Goal: Task Accomplishment & Management: Manage account settings

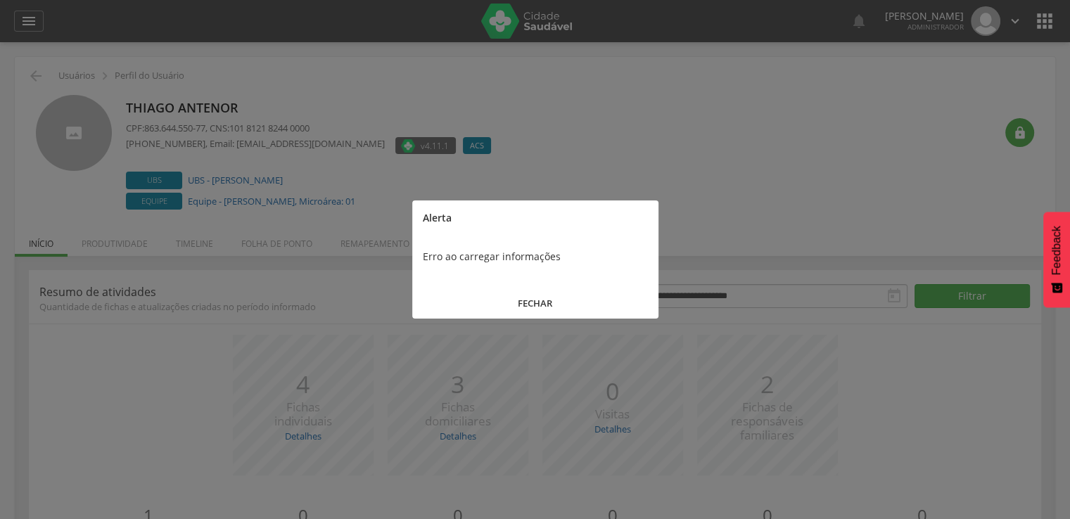
click at [586, 293] on button "FECHAR" at bounding box center [535, 303] width 246 height 30
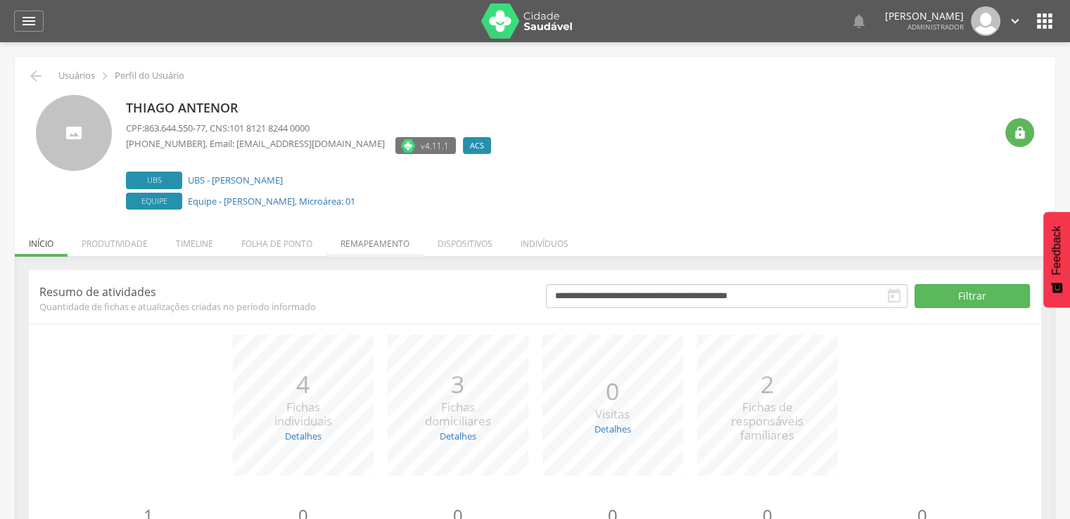
click at [416, 237] on li "Remapeamento" at bounding box center [374, 240] width 97 height 33
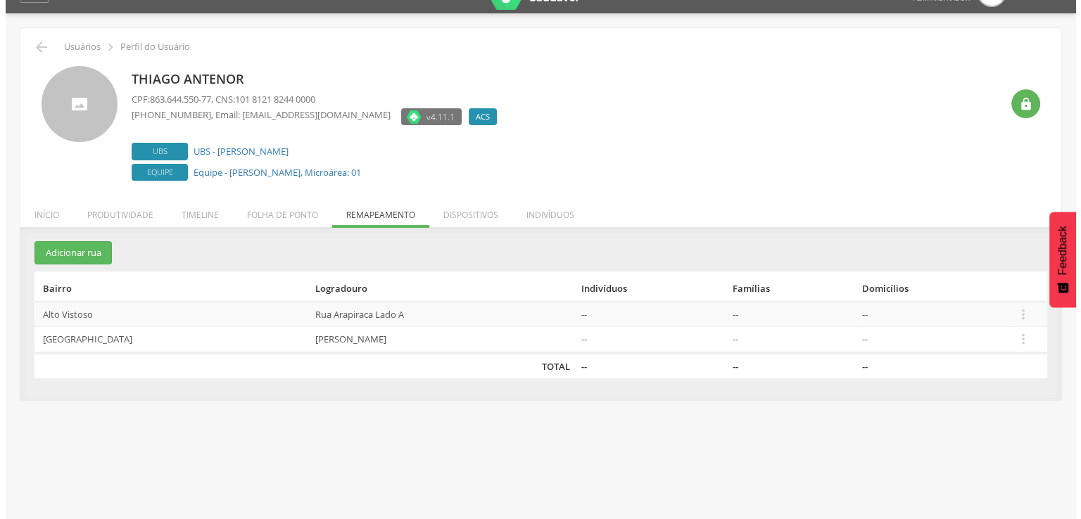
scroll to position [42, 0]
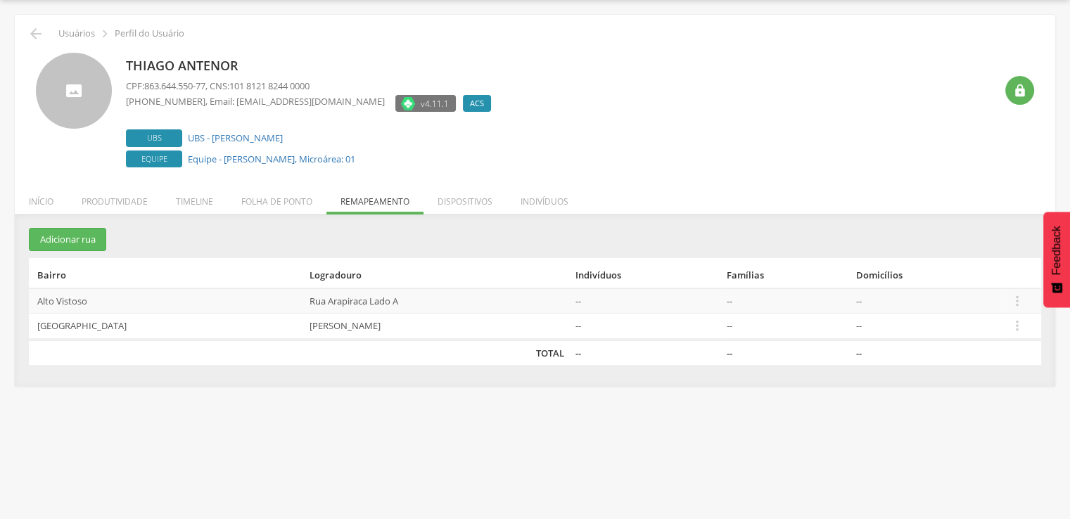
click at [1020, 291] on td " Editar Alocar famílias Desalocar famílias Desvincular ACS" at bounding box center [1022, 300] width 37 height 25
click at [1018, 293] on icon "" at bounding box center [1016, 300] width 15 height 15
click at [993, 282] on link "Desvincular ACS" at bounding box center [1012, 284] width 111 height 18
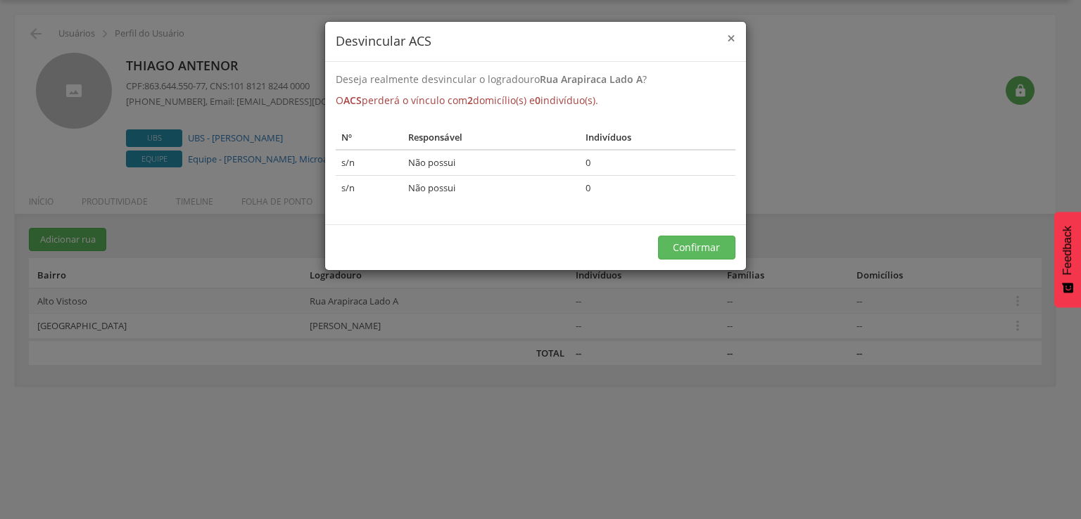
click at [731, 34] on span "×" at bounding box center [731, 38] width 8 height 20
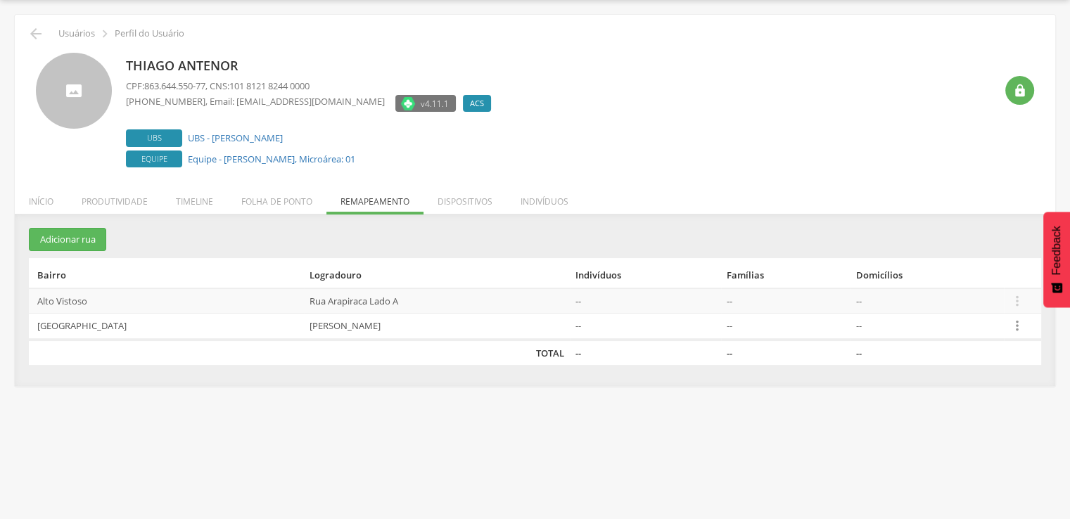
click at [1012, 320] on icon "" at bounding box center [1016, 325] width 15 height 15
click at [995, 302] on link "Desvincular ACS" at bounding box center [1012, 309] width 111 height 18
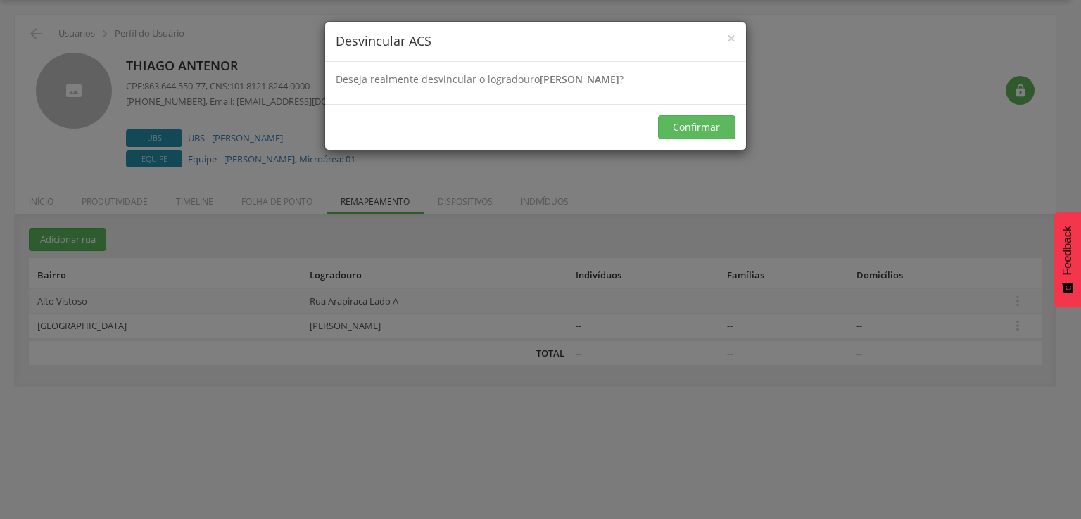
click at [993, 302] on div "× Desvincular ACS Deseja realmente desvincular o logradouro [PERSON_NAME] ? O A…" at bounding box center [540, 259] width 1081 height 519
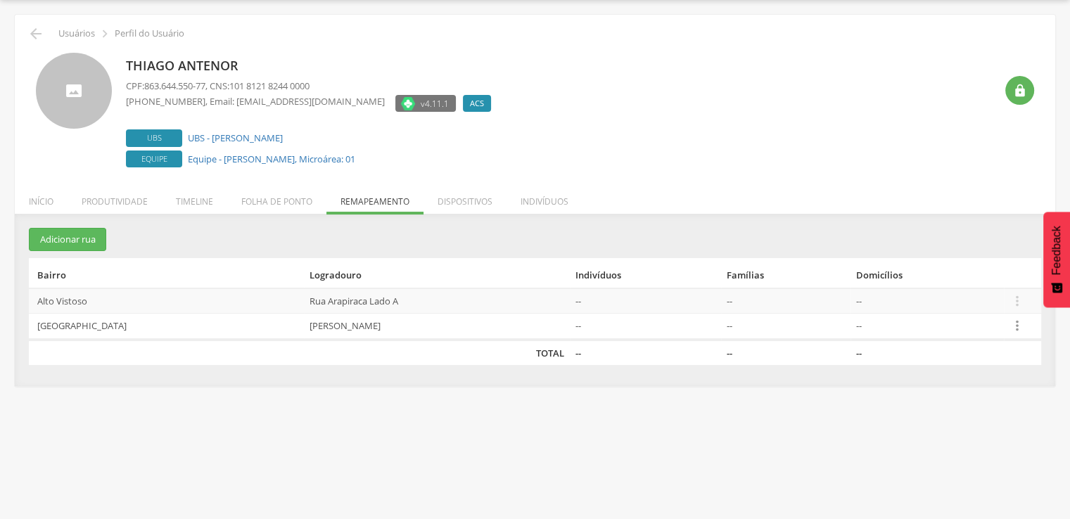
click at [1016, 321] on icon "" at bounding box center [1016, 325] width 15 height 15
drag, startPoint x: 995, startPoint y: 274, endPoint x: 1014, endPoint y: 302, distance: 34.3
click at [996, 276] on th "Domicílios" at bounding box center [927, 273] width 153 height 30
click at [1019, 307] on icon "" at bounding box center [1016, 300] width 15 height 15
click at [990, 373] on link "Desvincular ACS" at bounding box center [1012, 369] width 111 height 18
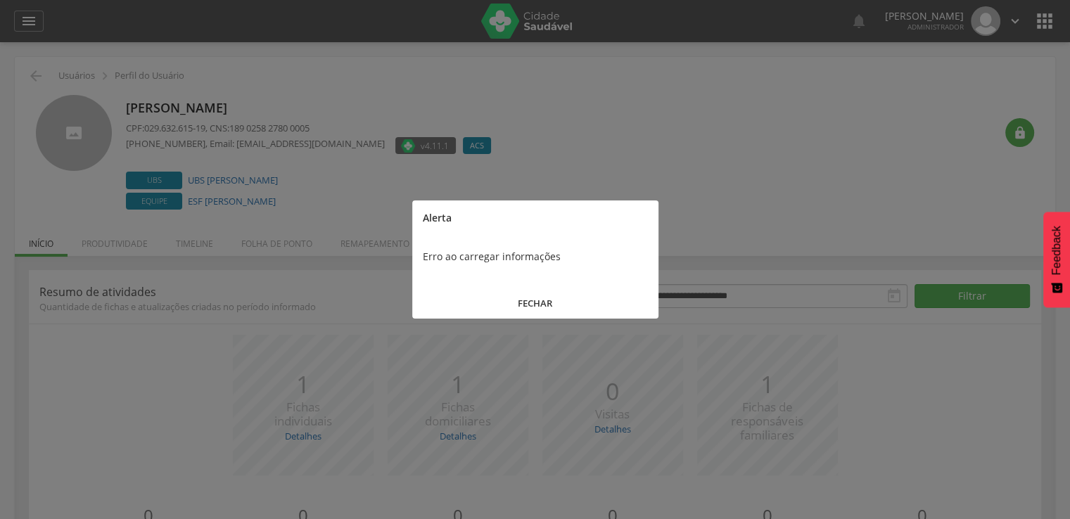
click at [567, 300] on button "FECHAR" at bounding box center [535, 303] width 246 height 30
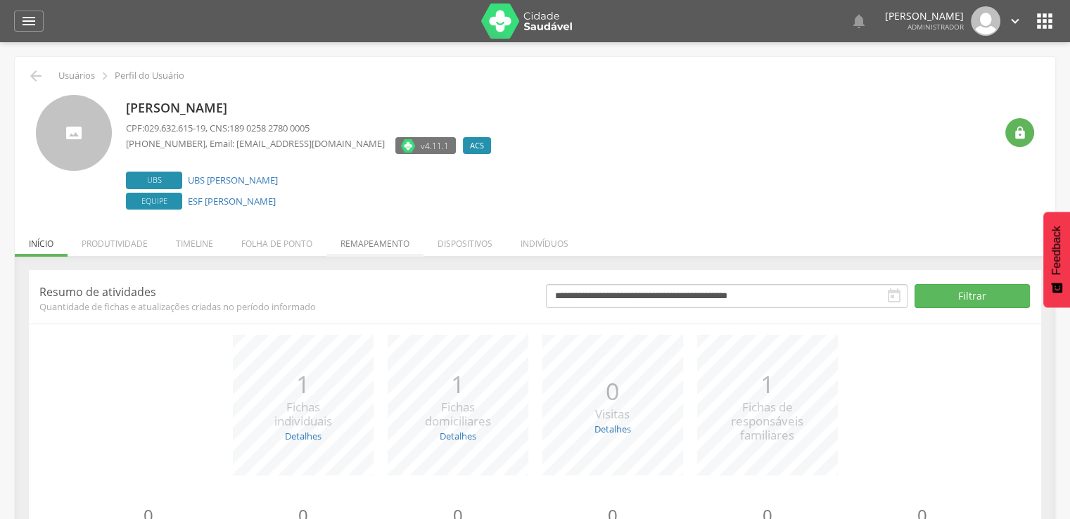
click at [393, 248] on li "Remapeamento" at bounding box center [374, 240] width 97 height 33
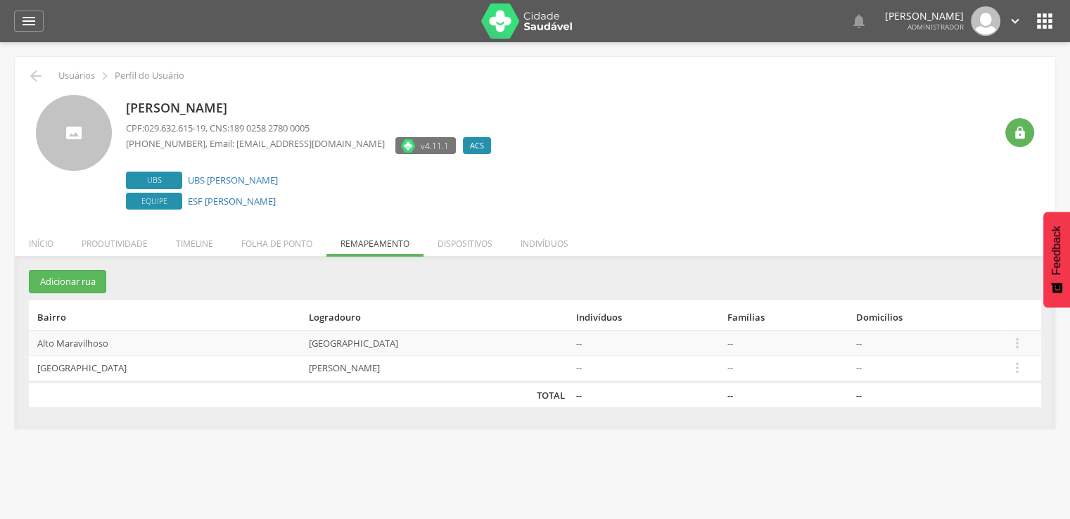
click at [63, 257] on div "**********" at bounding box center [535, 342] width 1040 height 172
click at [89, 279] on button "Adicionar rua" at bounding box center [67, 281] width 77 height 23
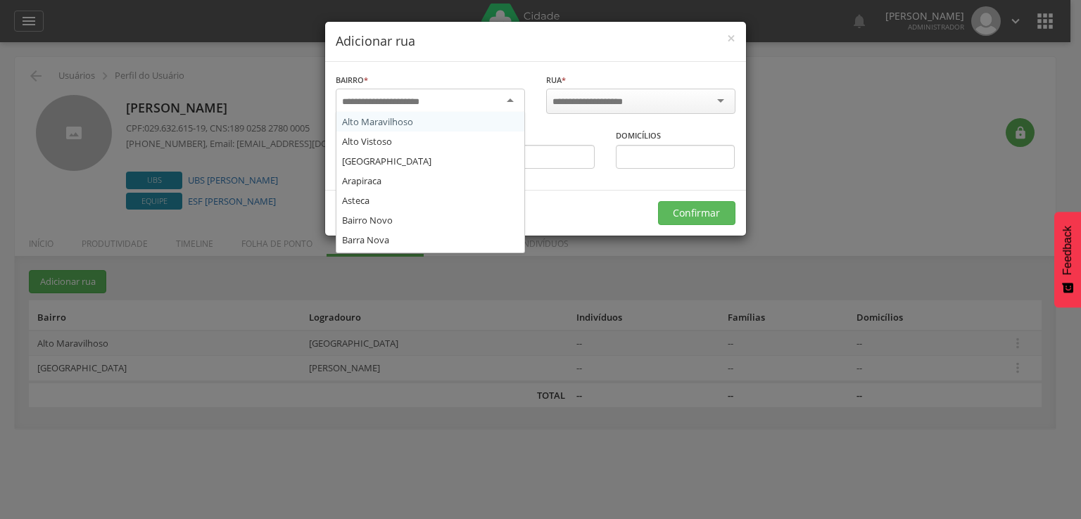
click at [416, 105] on input "select-one" at bounding box center [390, 102] width 96 height 13
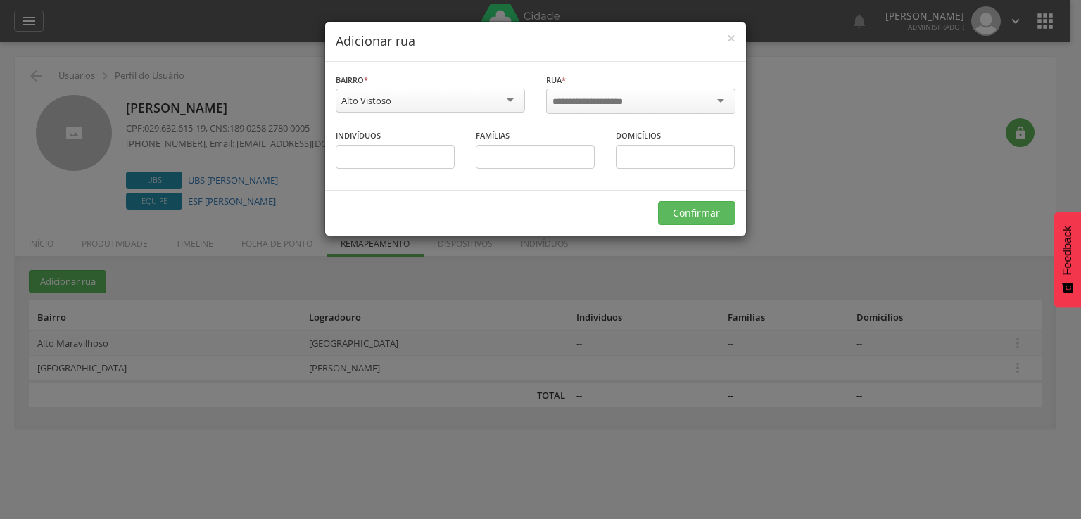
click at [620, 101] on input "select-one" at bounding box center [596, 102] width 89 height 13
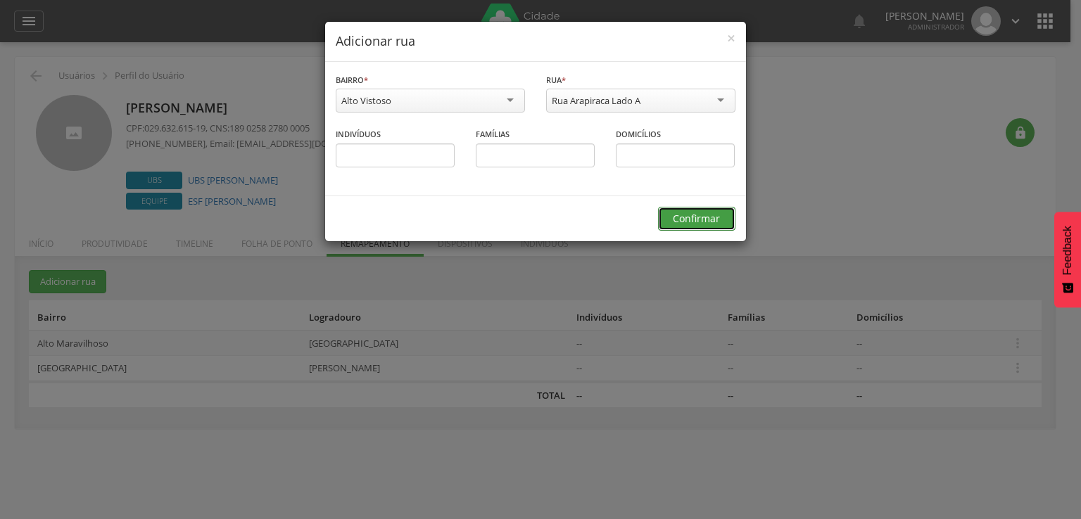
click at [661, 212] on button "Confirmar" at bounding box center [696, 219] width 77 height 24
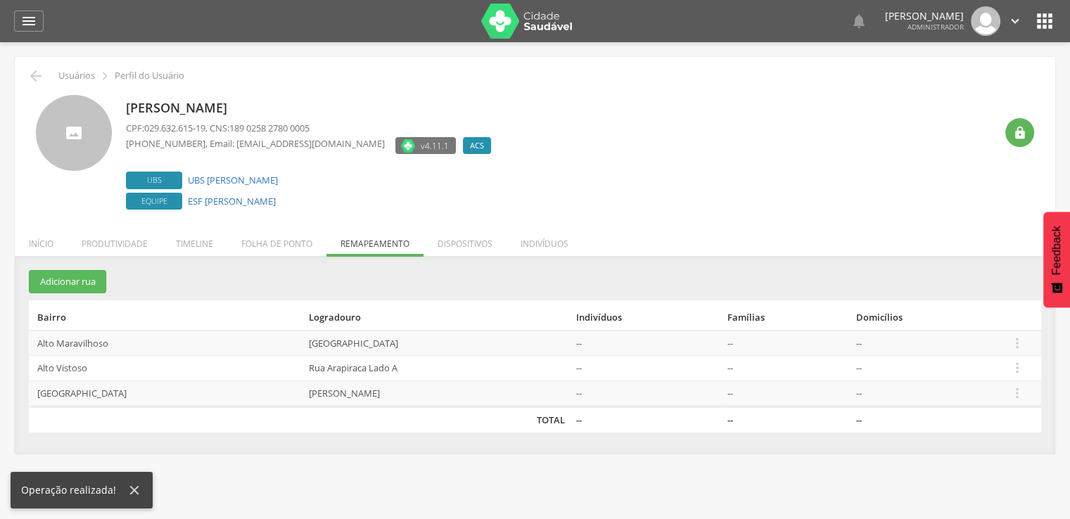
click at [1013, 375] on td " Editar Alocar famílias Desalocar famílias Desvincular ACS" at bounding box center [1022, 368] width 37 height 25
click at [1016, 367] on icon "" at bounding box center [1016, 367] width 15 height 15
click at [1009, 304] on link "Alocar famílias" at bounding box center [1011, 300] width 111 height 18
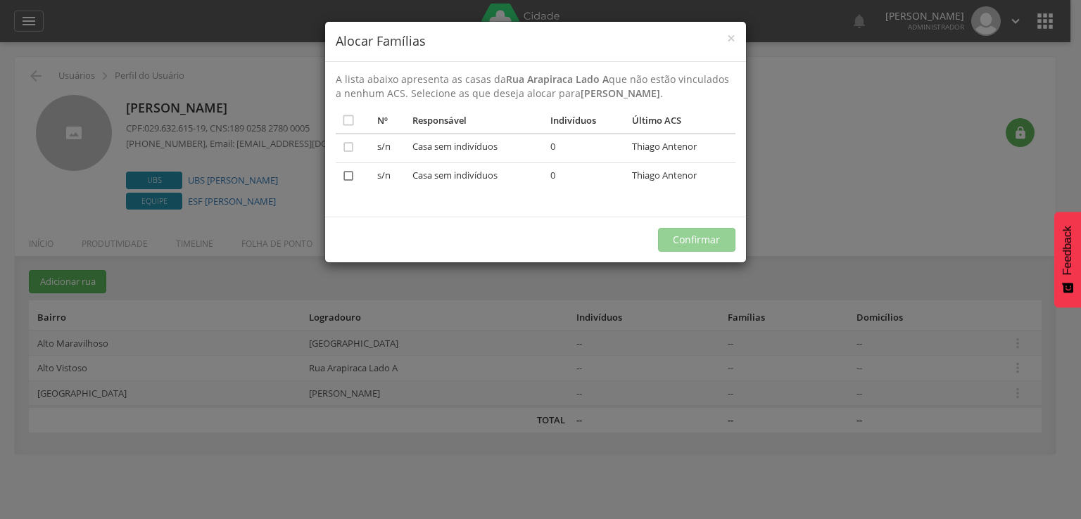
click at [348, 171] on icon "" at bounding box center [348, 176] width 14 height 14
drag, startPoint x: 348, startPoint y: 140, endPoint x: 354, endPoint y: 175, distance: 35.6
click at [349, 150] on icon "" at bounding box center [348, 147] width 14 height 14
click at [357, 172] on td "" at bounding box center [354, 177] width 37 height 29
click at [355, 153] on td "" at bounding box center [354, 149] width 37 height 30
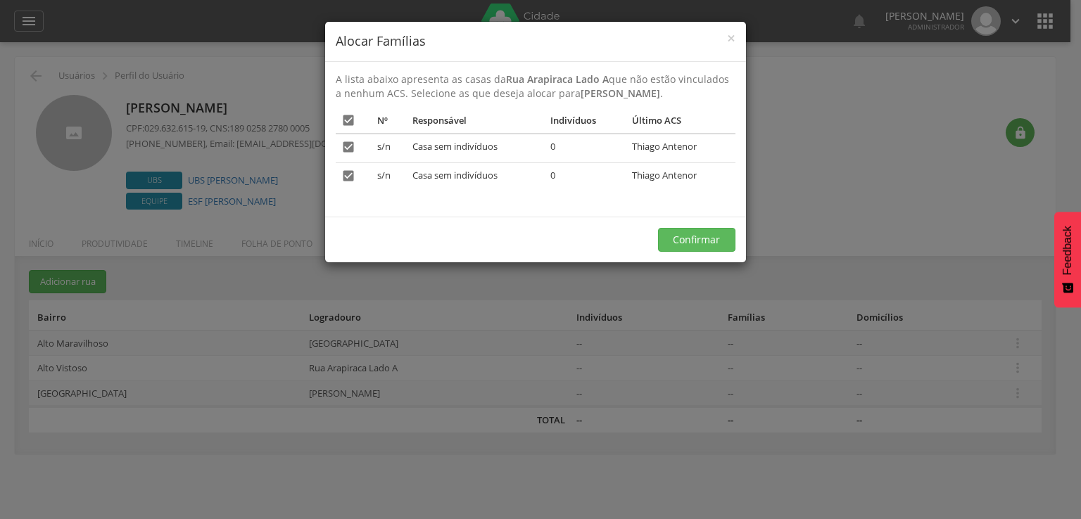
click at [334, 186] on div "A lista abaixo apresenta as casas da Rua Arapiraca Lado A que não estão vincula…" at bounding box center [535, 139] width 421 height 155
drag, startPoint x: 364, startPoint y: 147, endPoint x: 363, endPoint y: 155, distance: 8.6
click at [366, 155] on td "" at bounding box center [354, 149] width 37 height 30
drag, startPoint x: 833, startPoint y: 307, endPoint x: 844, endPoint y: 312, distance: 12.6
click at [844, 312] on div "× Alocar Famílias A lista abaixo apresenta as casas da Rua Arapiraca Lado A que…" at bounding box center [540, 259] width 1081 height 519
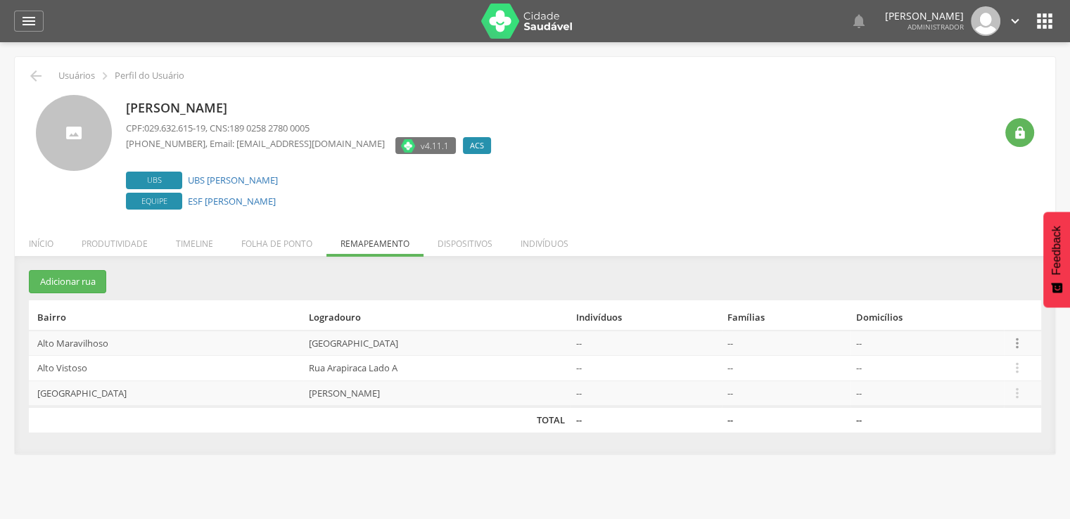
click at [1015, 343] on icon "" at bounding box center [1016, 343] width 15 height 15
click at [810, 223] on div " Usuários  Perfil do Usuário Rhuan Victor Ribeiro Pereira CPF: 029.632.615-19…" at bounding box center [535, 255] width 1040 height 397
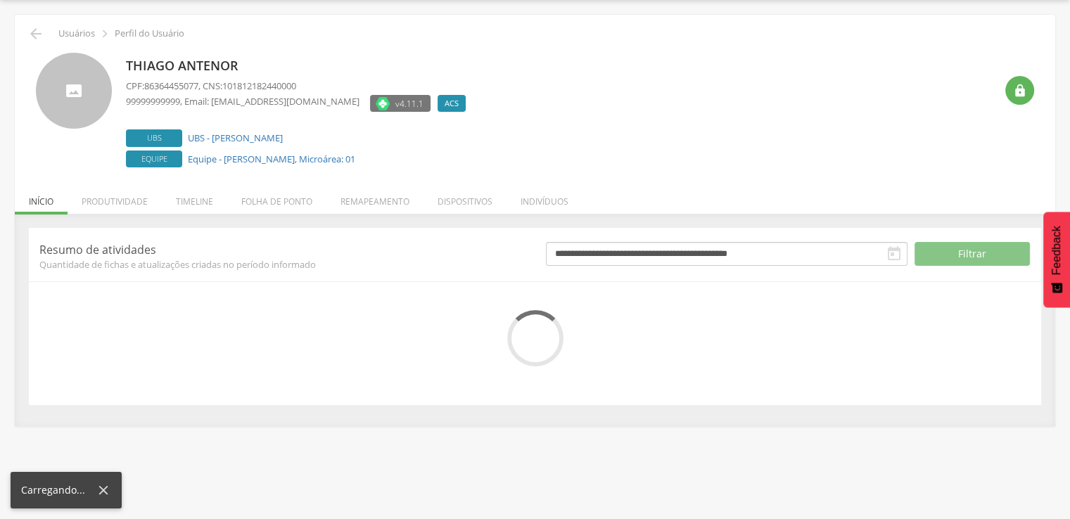
scroll to position [42, 0]
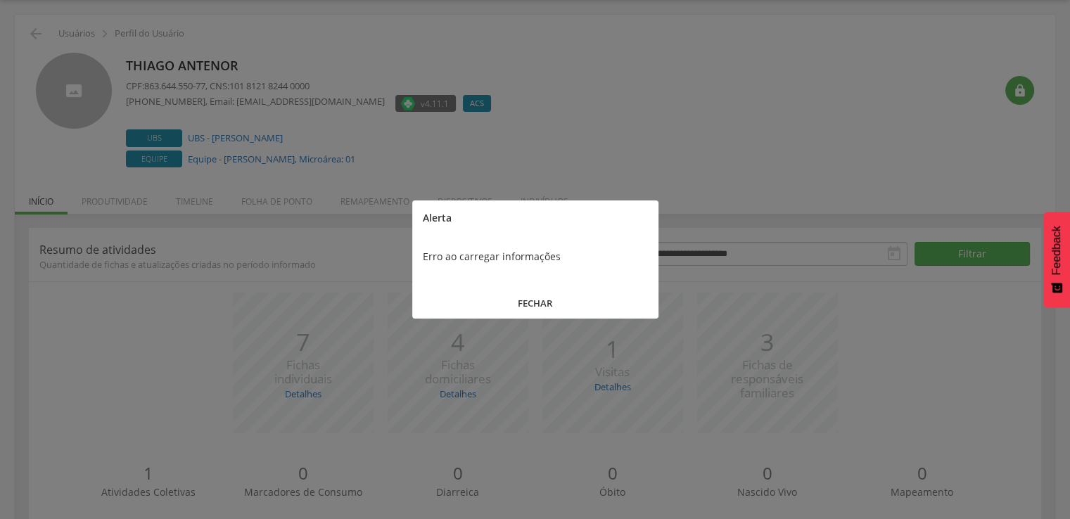
click at [469, 293] on button "FECHAR" at bounding box center [535, 303] width 246 height 30
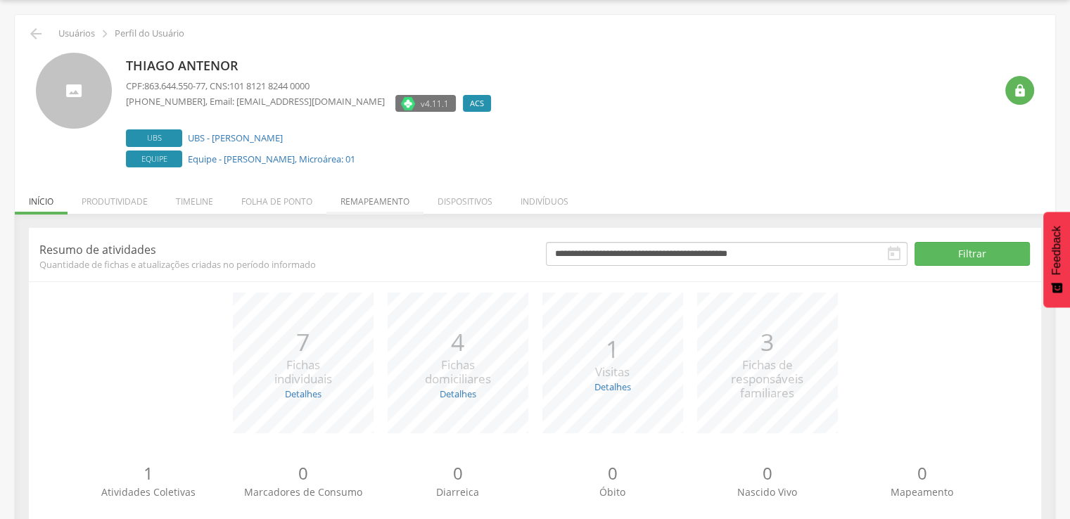
click at [390, 205] on li "Remapeamento" at bounding box center [374, 197] width 97 height 33
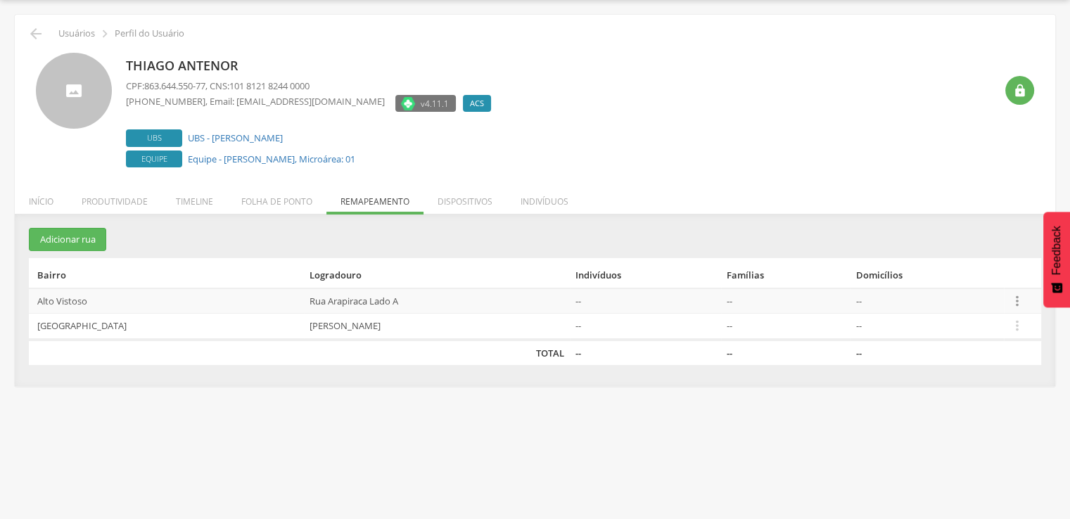
click at [1021, 303] on icon "" at bounding box center [1016, 300] width 15 height 15
click at [1002, 286] on link "Desvincular ACS" at bounding box center [1012, 284] width 111 height 18
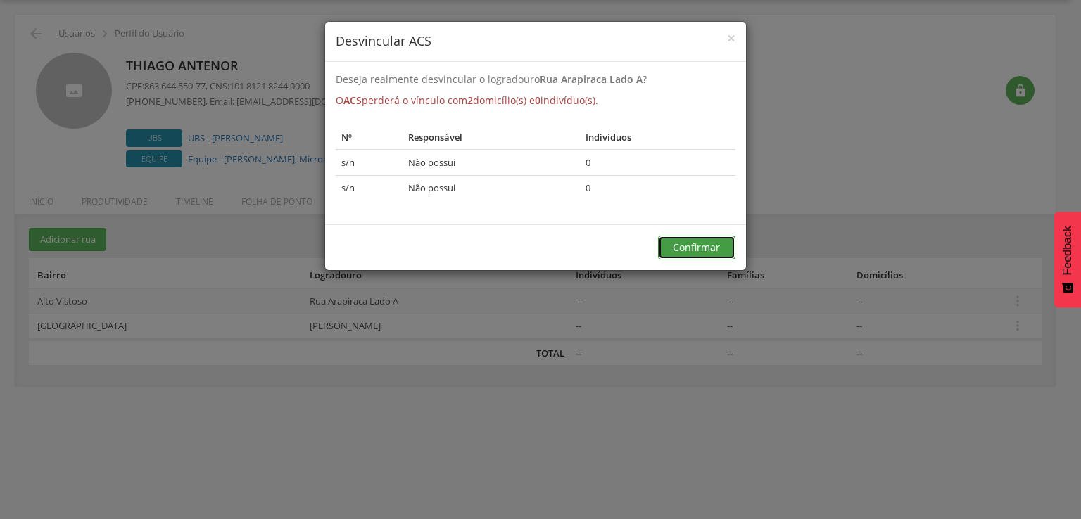
click at [727, 254] on button "Confirmar" at bounding box center [696, 248] width 77 height 24
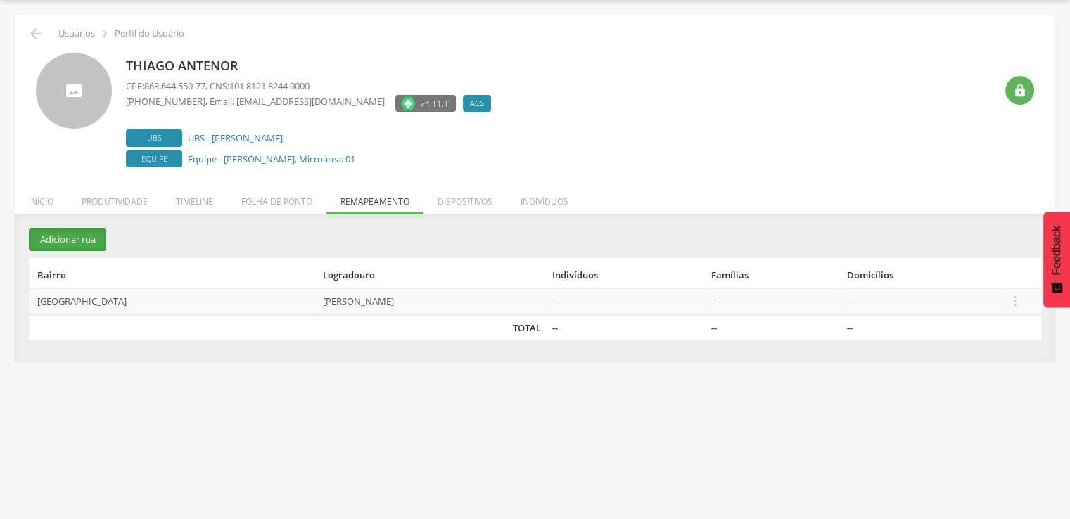
click at [91, 240] on button "Adicionar rua" at bounding box center [67, 239] width 77 height 23
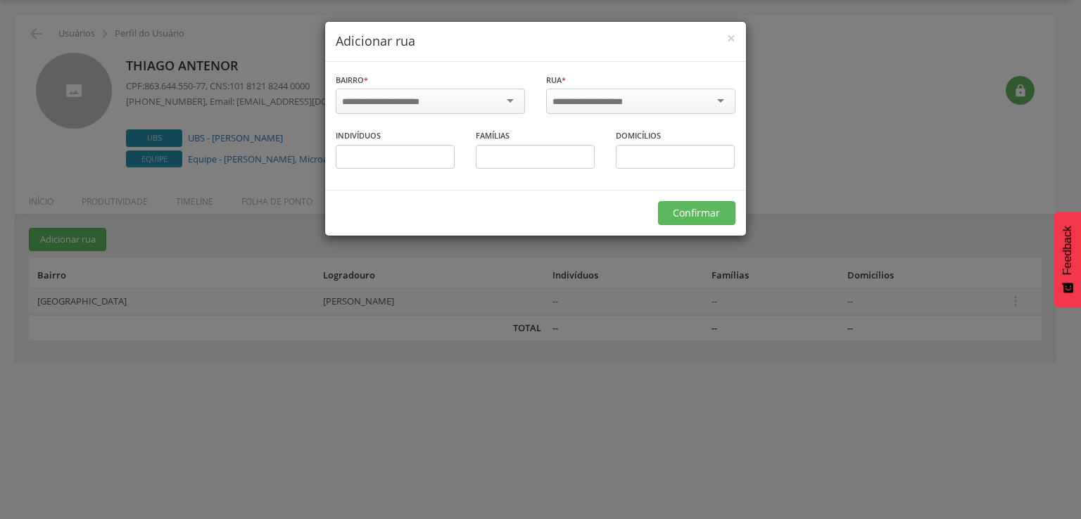
click at [782, 314] on div "× Adicionar rua Bairro * Informe o bairro Rua * Informe a rua Indivíduos Famíli…" at bounding box center [540, 259] width 1081 height 519
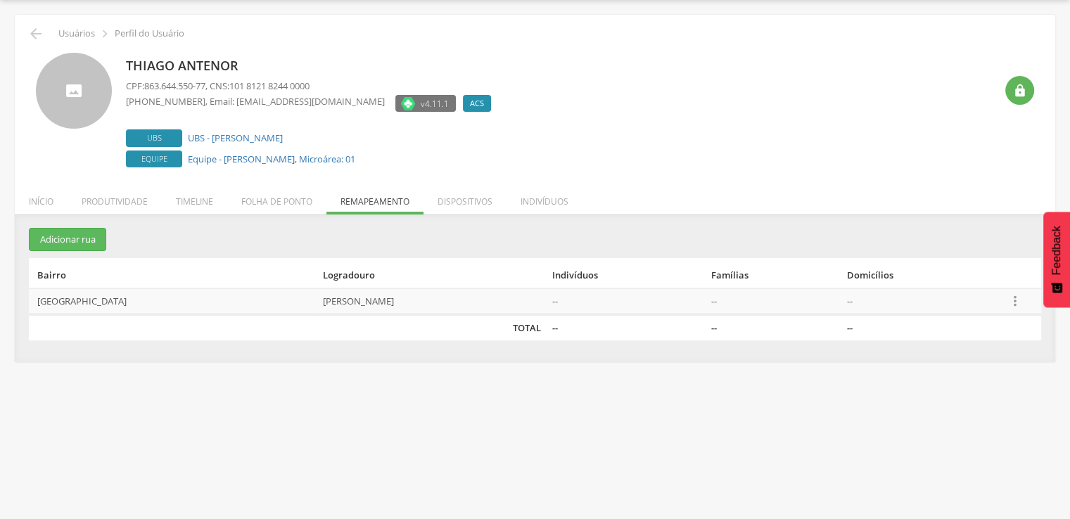
click at [1008, 304] on icon "" at bounding box center [1014, 300] width 15 height 15
click at [1006, 234] on link "Alocar famílias" at bounding box center [1015, 233] width 111 height 18
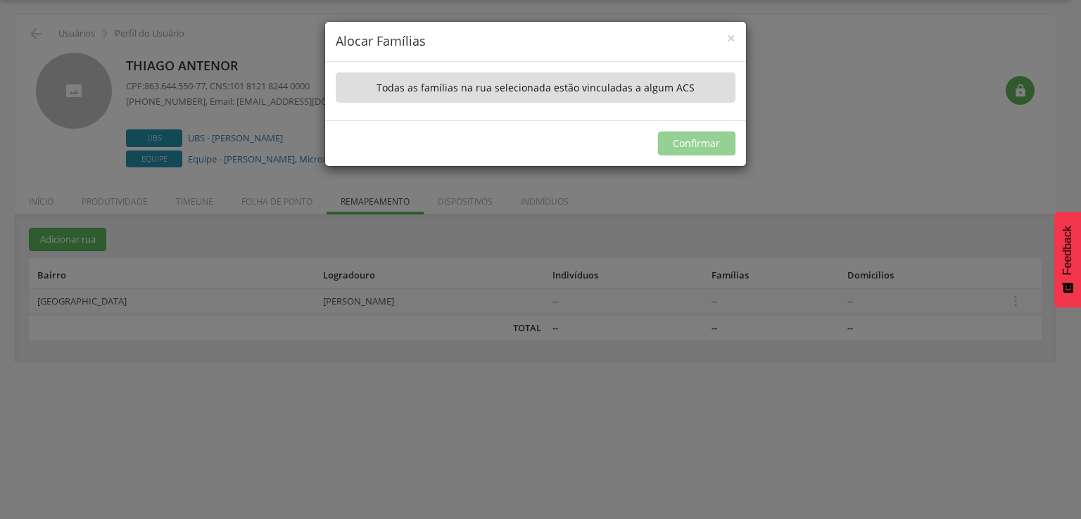
click at [411, 260] on div "× Alocar Famílias A lista abaixo apresenta as casas da Joel Passos que não estã…" at bounding box center [540, 259] width 1081 height 519
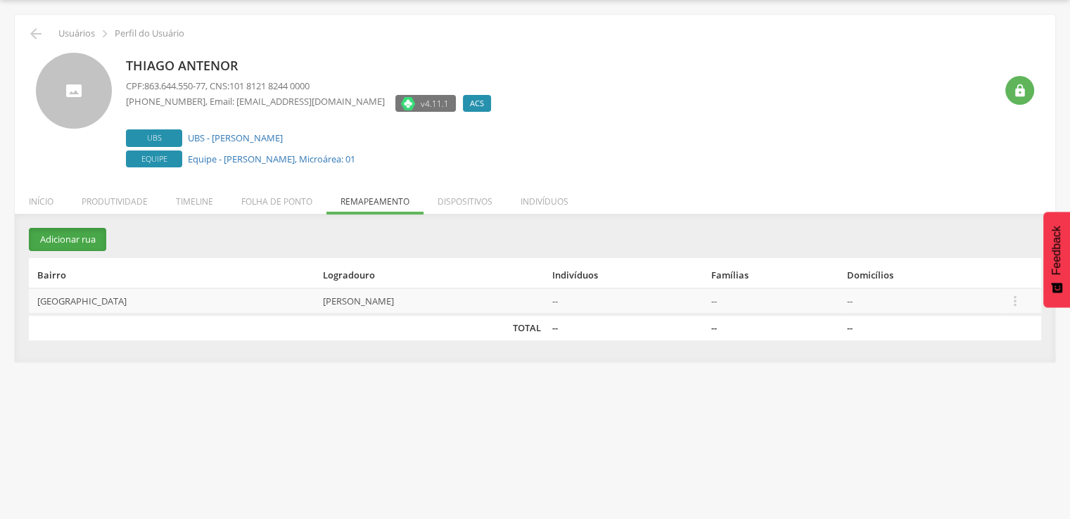
click at [82, 247] on button "Adicionar rua" at bounding box center [67, 239] width 77 height 23
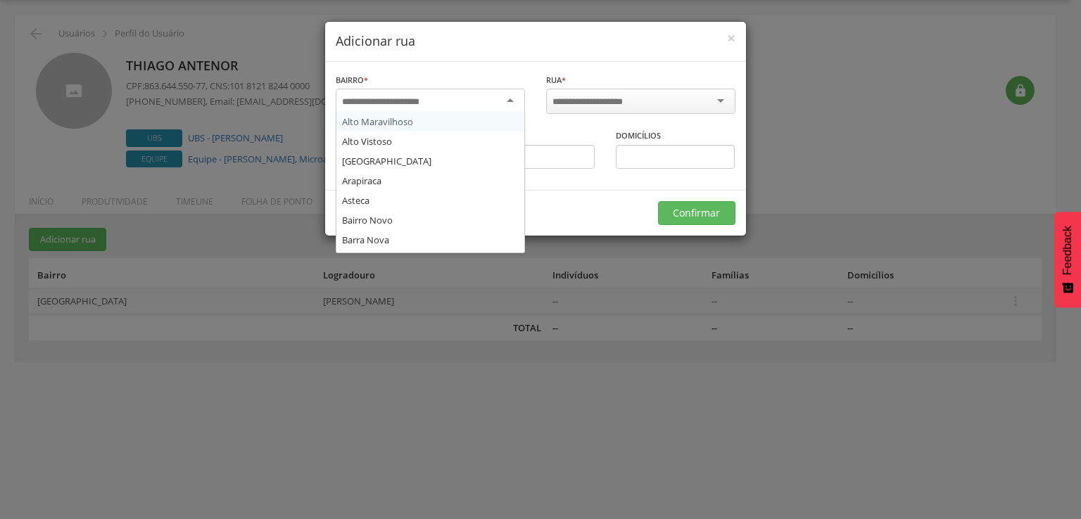
click at [415, 105] on input "select-one" at bounding box center [390, 102] width 96 height 13
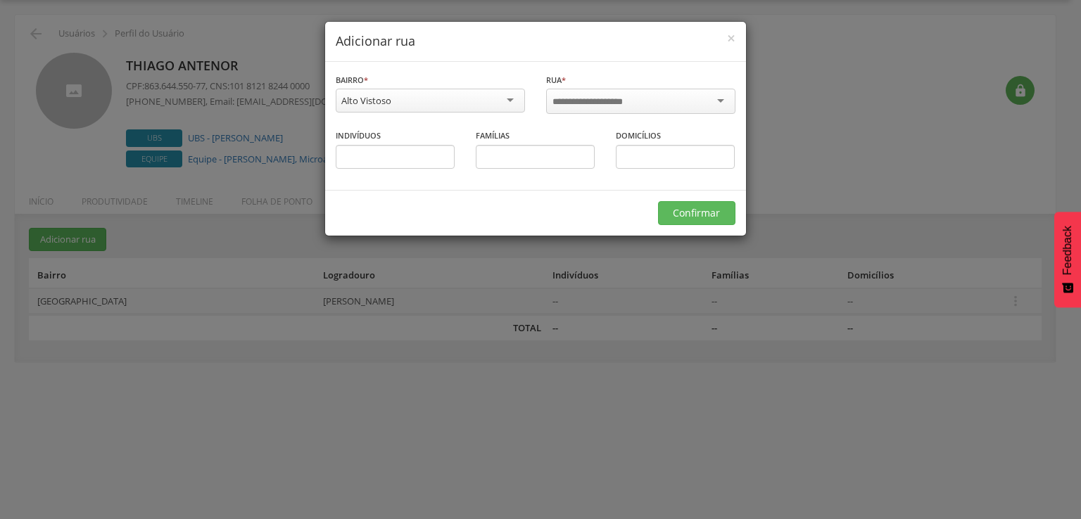
click at [584, 110] on div at bounding box center [640, 101] width 189 height 25
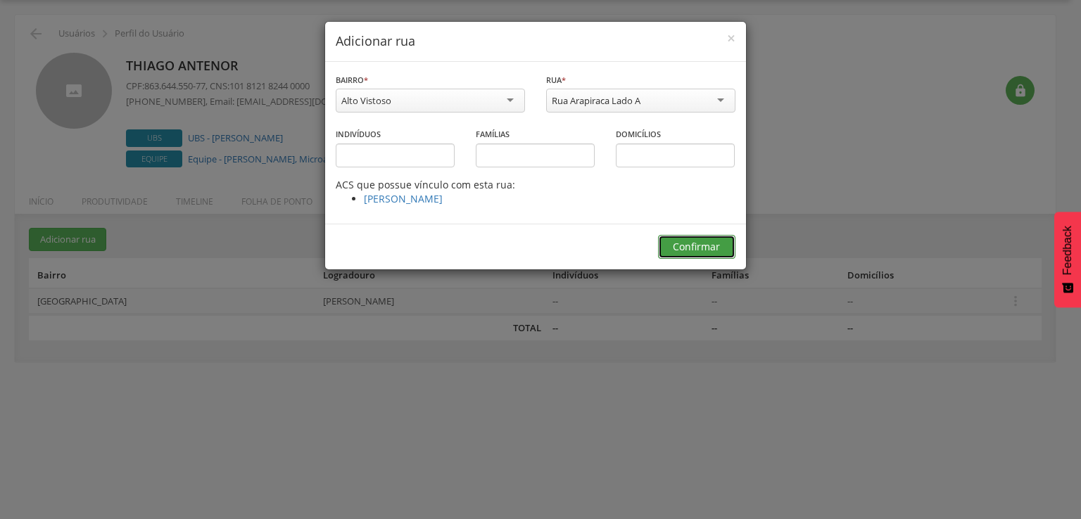
click at [684, 243] on button "Confirmar" at bounding box center [696, 247] width 77 height 24
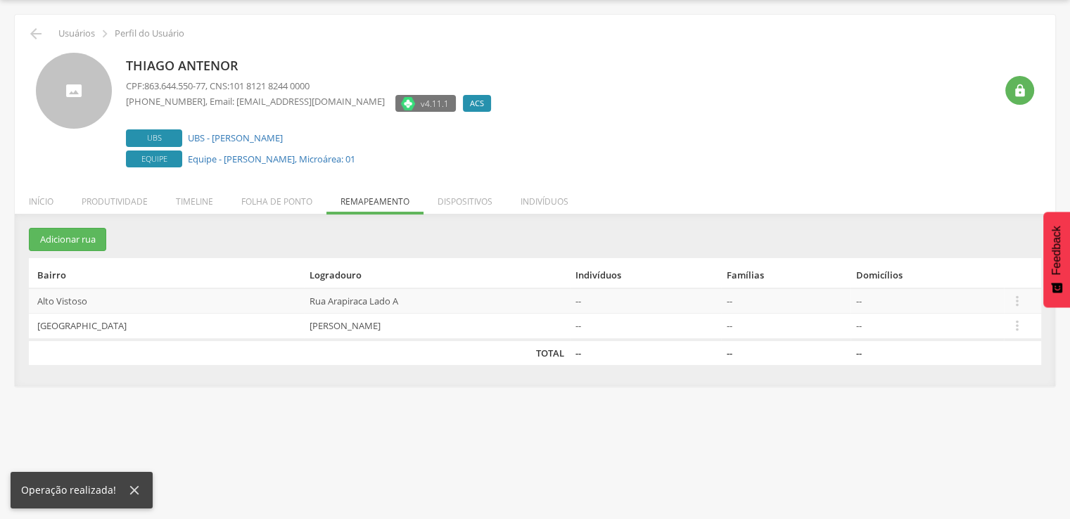
click at [995, 304] on td "--" at bounding box center [927, 300] width 153 height 25
click at [1014, 302] on icon "" at bounding box center [1016, 300] width 15 height 15
click at [1002, 237] on link "Alocar famílias" at bounding box center [1012, 233] width 111 height 18
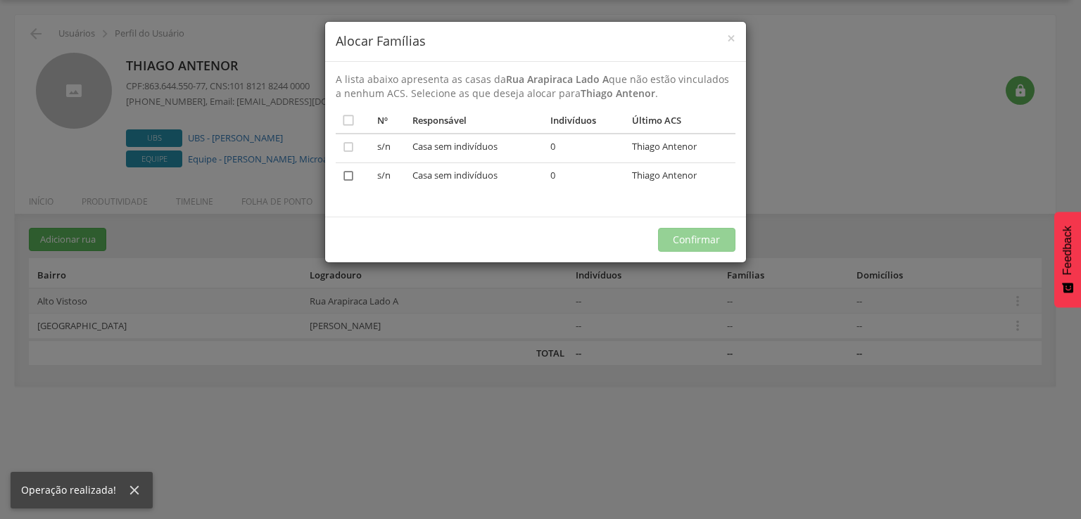
click at [349, 177] on td "" at bounding box center [354, 177] width 37 height 29
click at [345, 177] on icon "" at bounding box center [348, 176] width 14 height 14
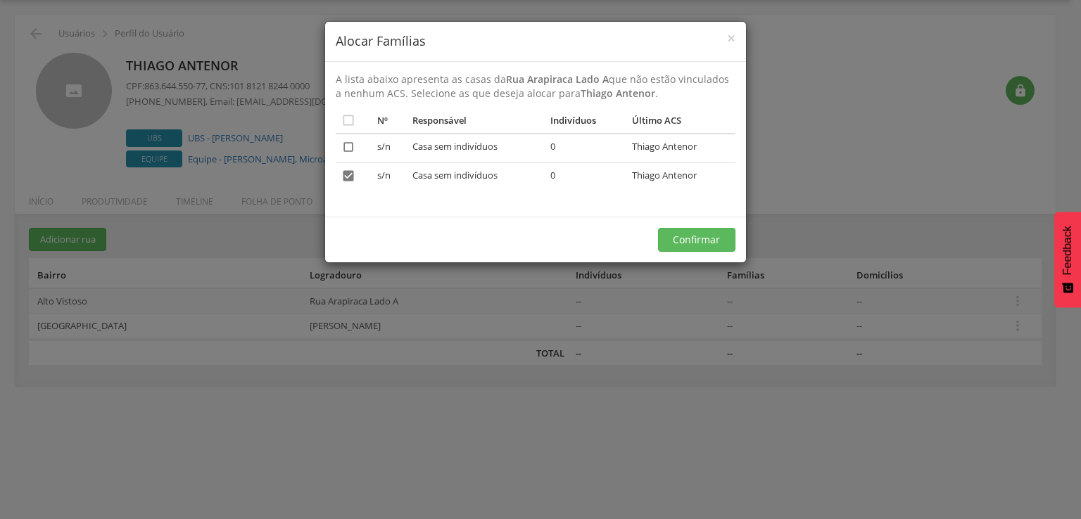
click at [349, 144] on icon "" at bounding box center [348, 147] width 14 height 14
click at [706, 244] on button "Confirmar" at bounding box center [696, 240] width 77 height 24
